Goal: Task Accomplishment & Management: Use online tool/utility

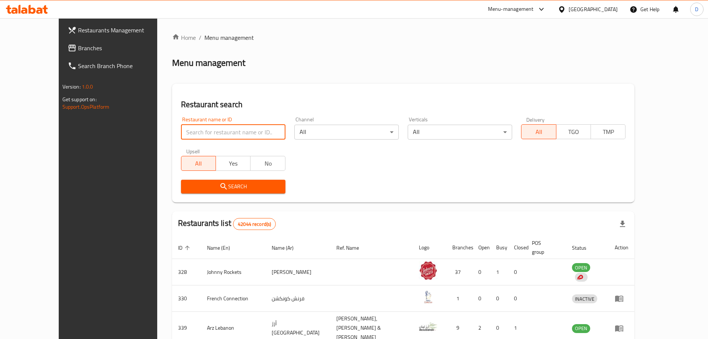
click at [210, 132] on input "search" at bounding box center [233, 131] width 104 height 15
type input "meet the cheese"
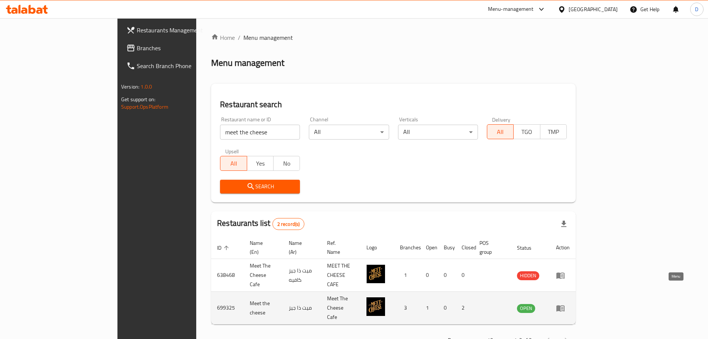
click at [565, 303] on icon "enhanced table" at bounding box center [560, 307] width 9 height 9
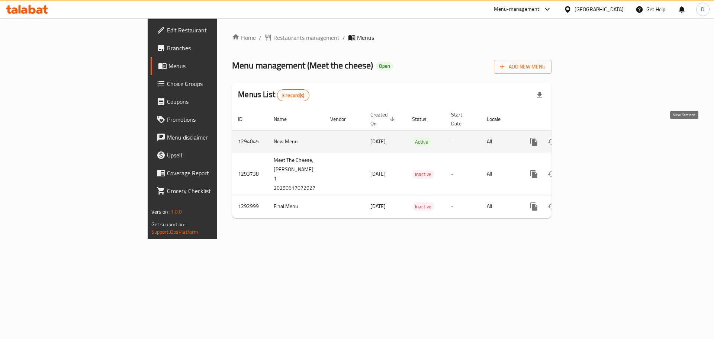
click at [592, 137] on icon "enhanced table" at bounding box center [587, 141] width 9 height 9
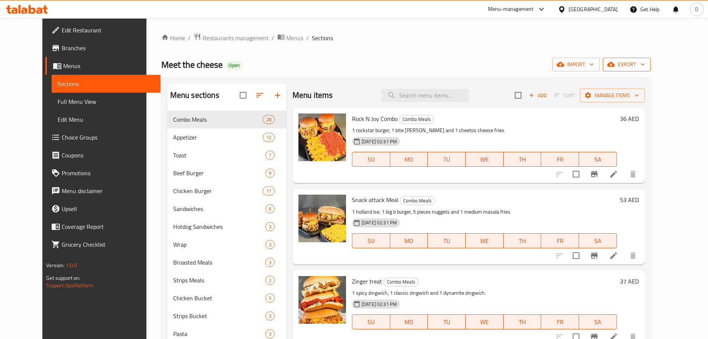
click at [645, 65] on span "export" at bounding box center [627, 64] width 36 height 9
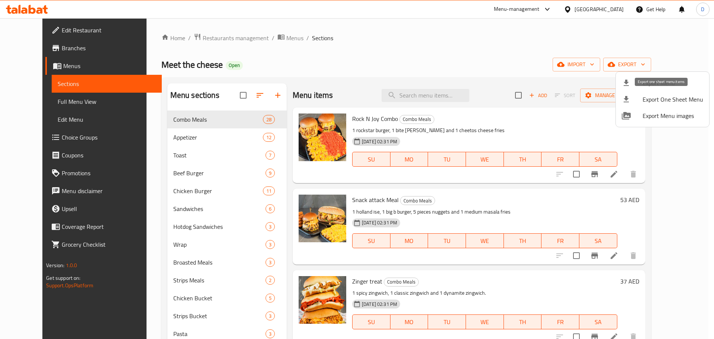
click at [648, 99] on span "Export One Sheet Menu" at bounding box center [672, 99] width 61 height 9
click at [37, 30] on div at bounding box center [357, 169] width 714 height 339
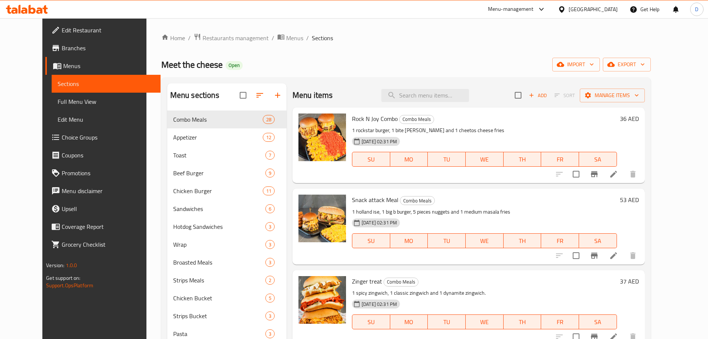
click at [62, 30] on span "Edit Restaurant" at bounding box center [108, 30] width 93 height 9
